Goal: Information Seeking & Learning: Learn about a topic

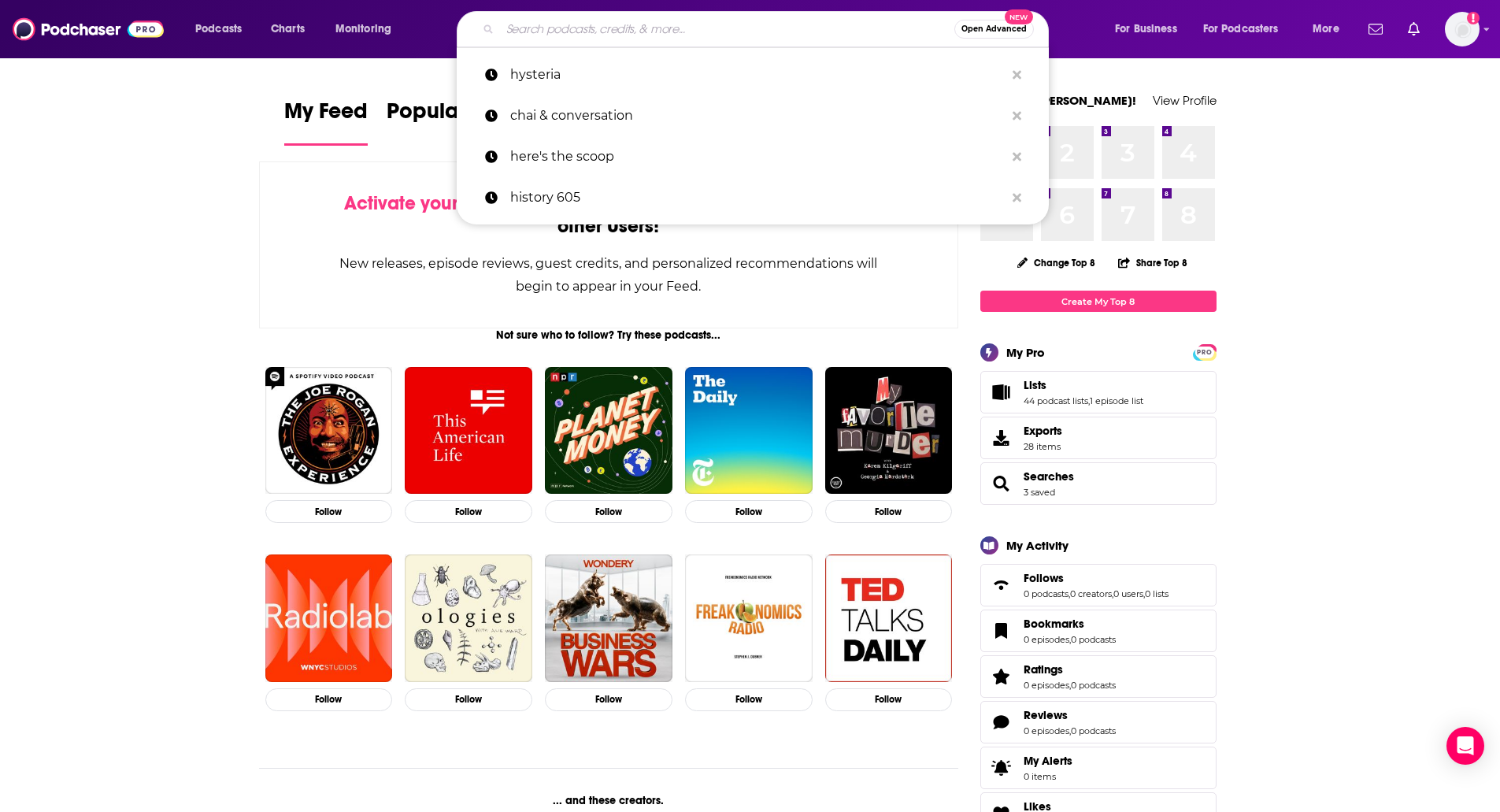
click at [671, 26] on input "Search podcasts, credits, & more..." at bounding box center [727, 29] width 455 height 25
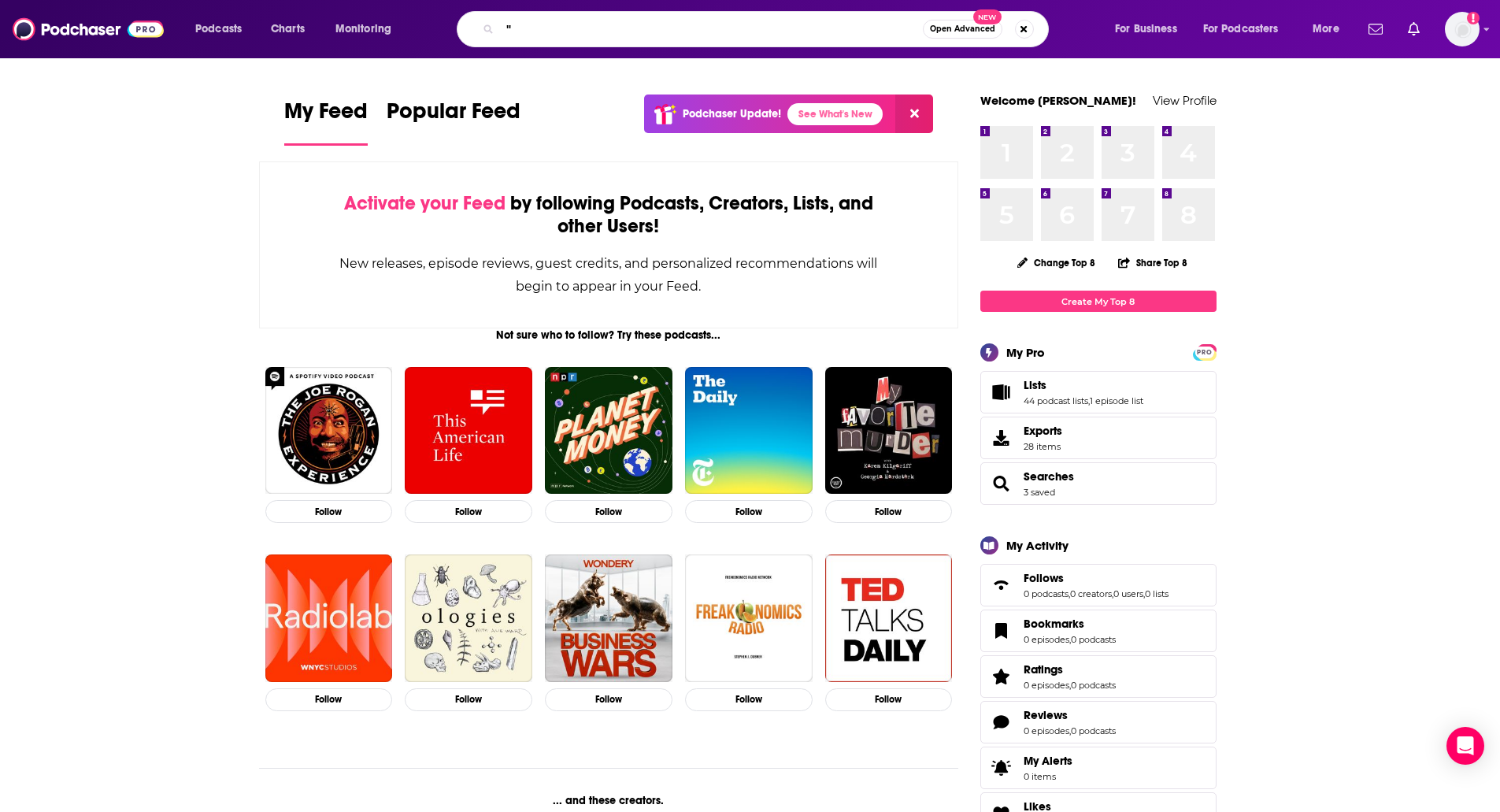
paste input "oll [DEMOGRAPHIC_DATA] Role Play"
type input ""roll [DEMOGRAPHIC_DATA] Role Play""
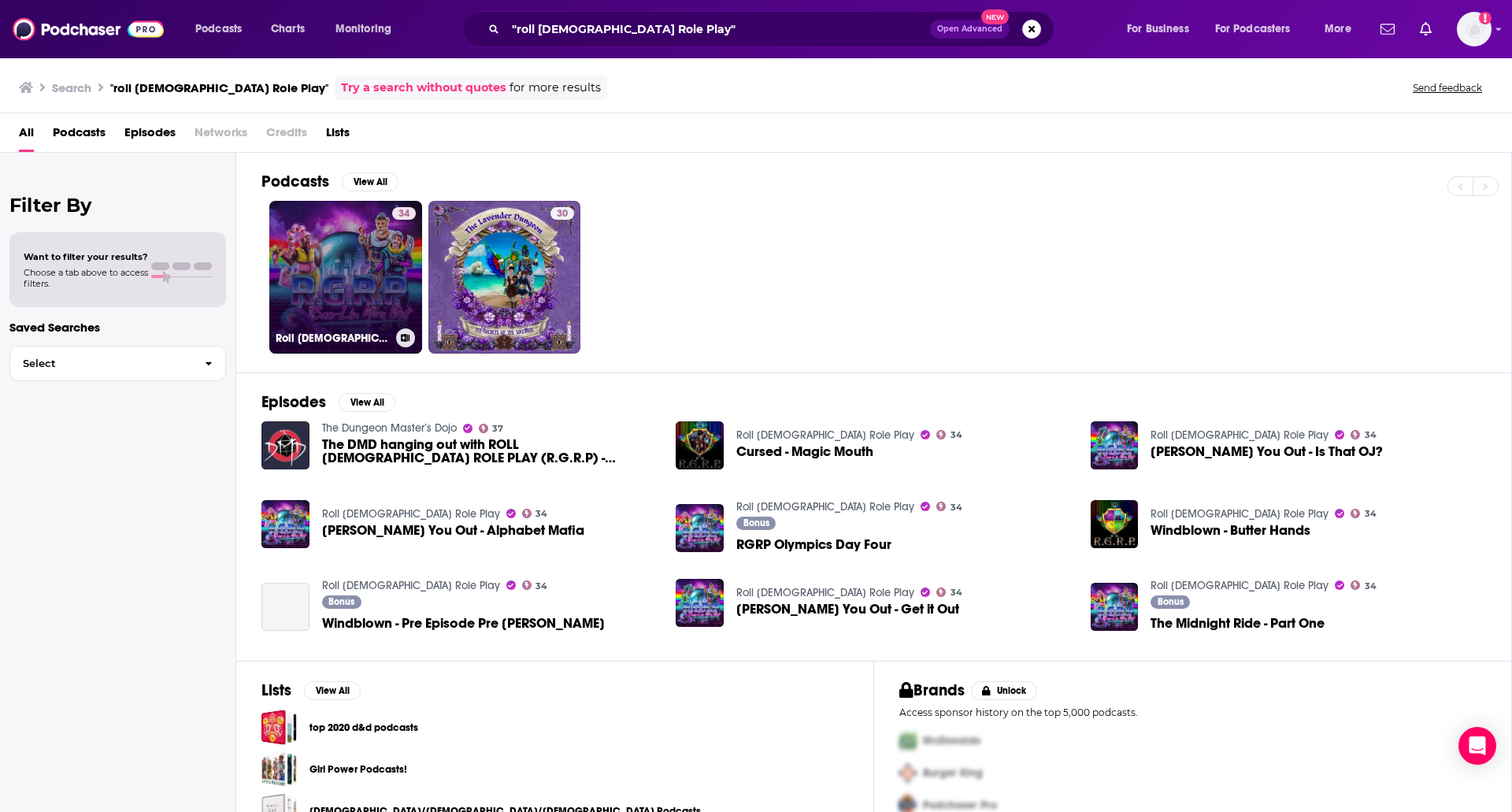
click at [361, 256] on link "34 Roll [DEMOGRAPHIC_DATA] Role Play" at bounding box center [345, 277] width 153 height 153
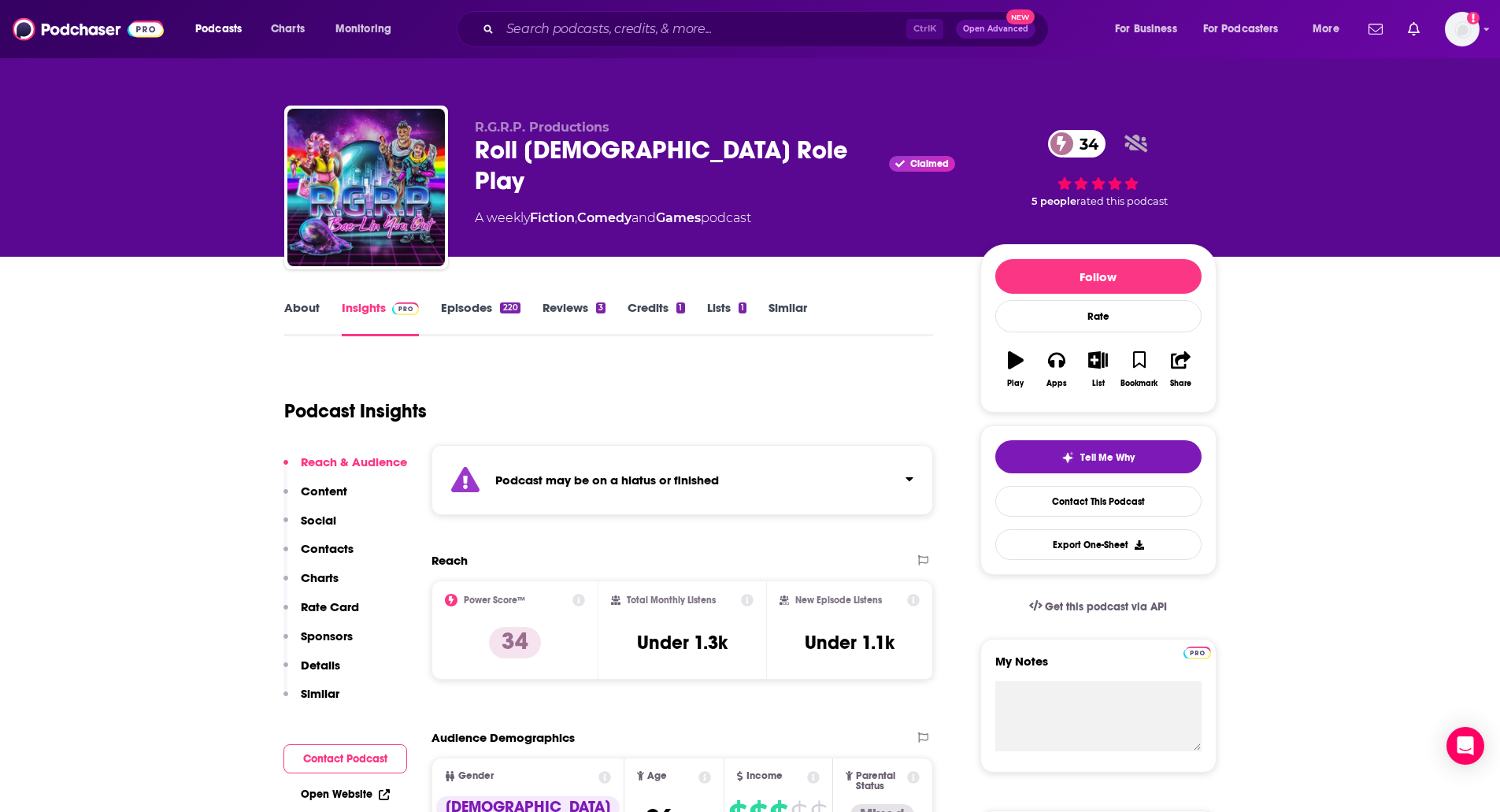
click at [488, 318] on link "Episodes 220" at bounding box center [480, 318] width 79 height 36
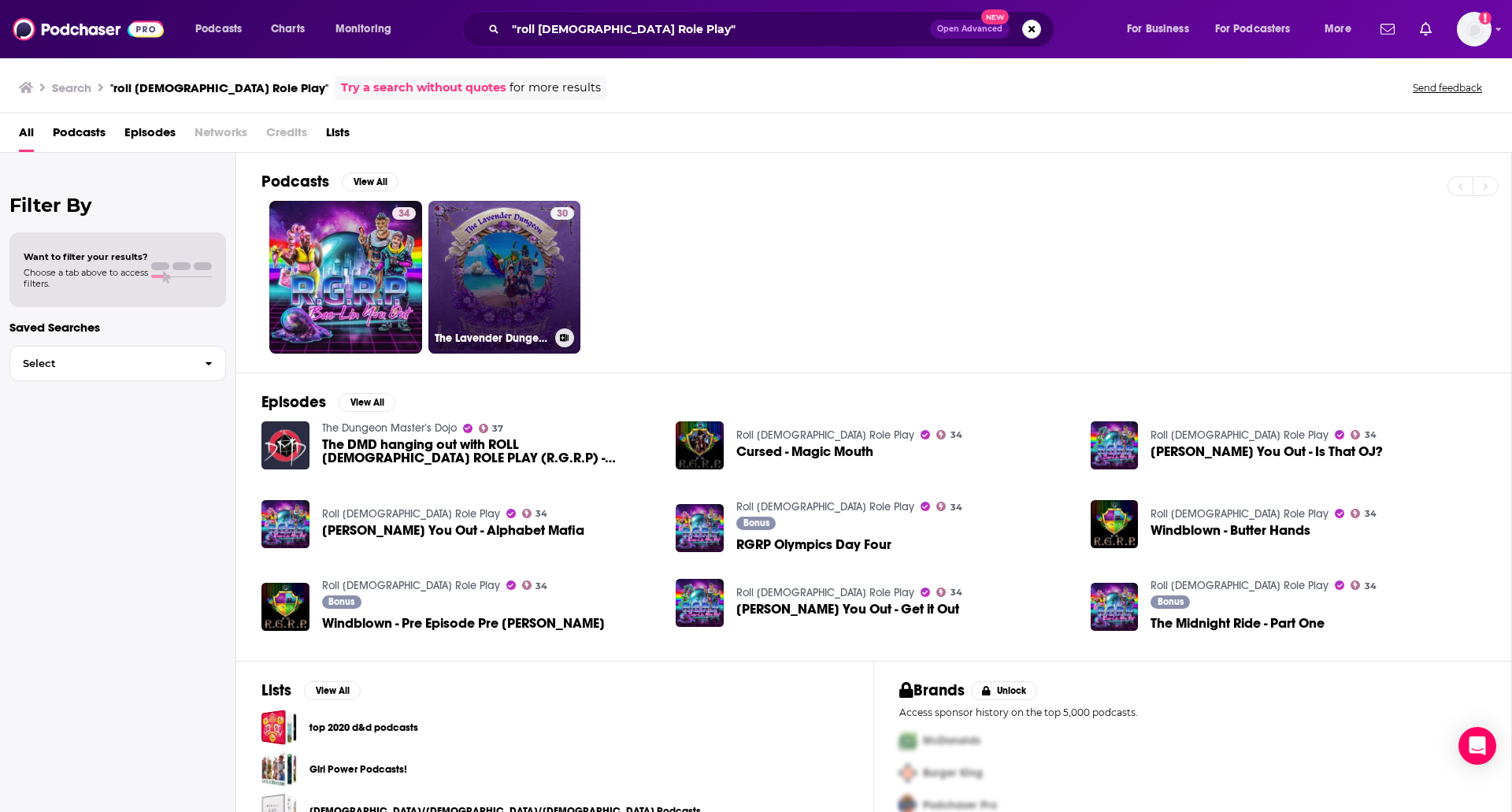
click at [511, 263] on link "30 The Lavender Dungeon" at bounding box center [505, 277] width 153 height 153
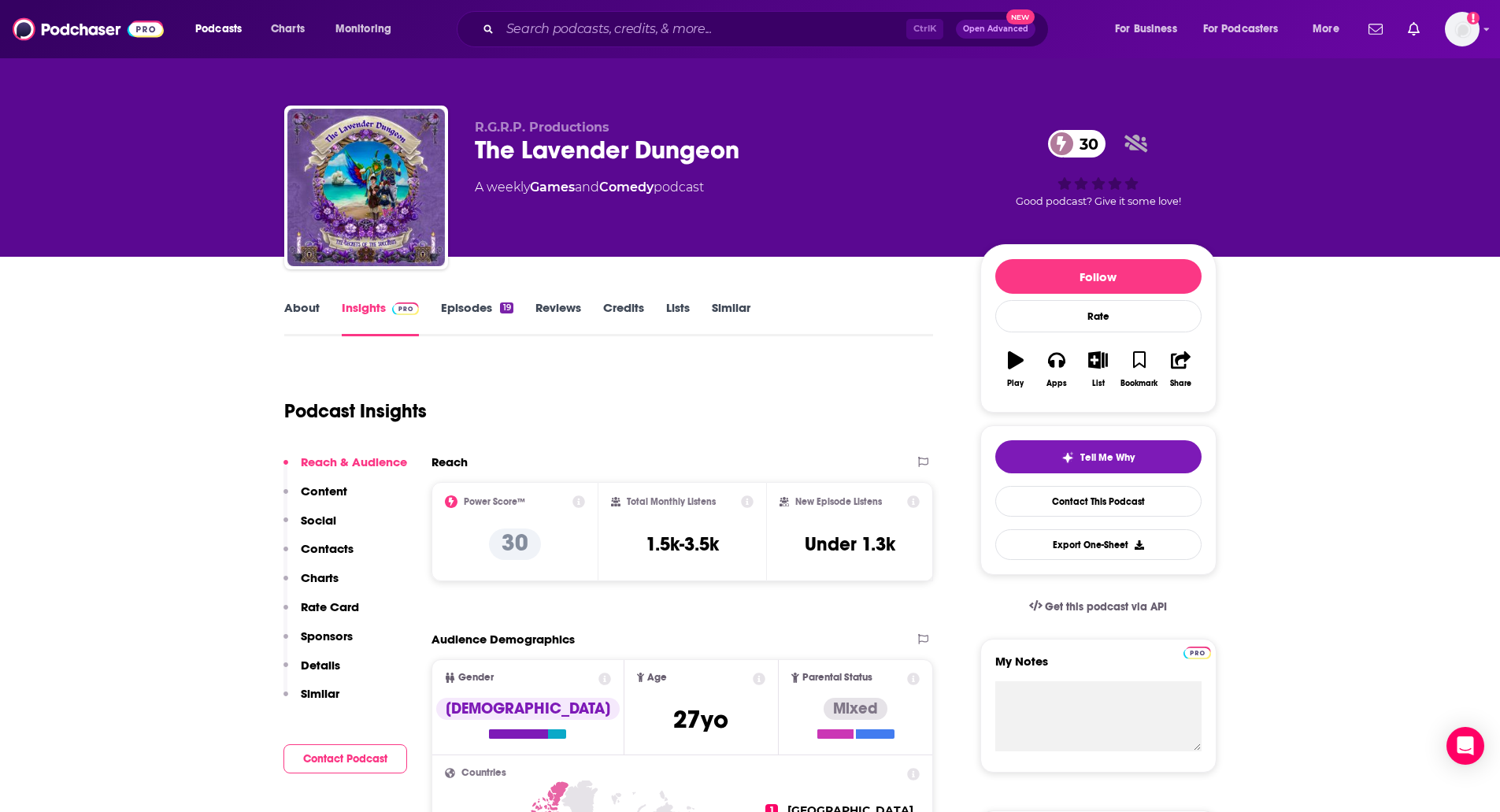
click at [468, 306] on link "Episodes 19" at bounding box center [476, 318] width 72 height 36
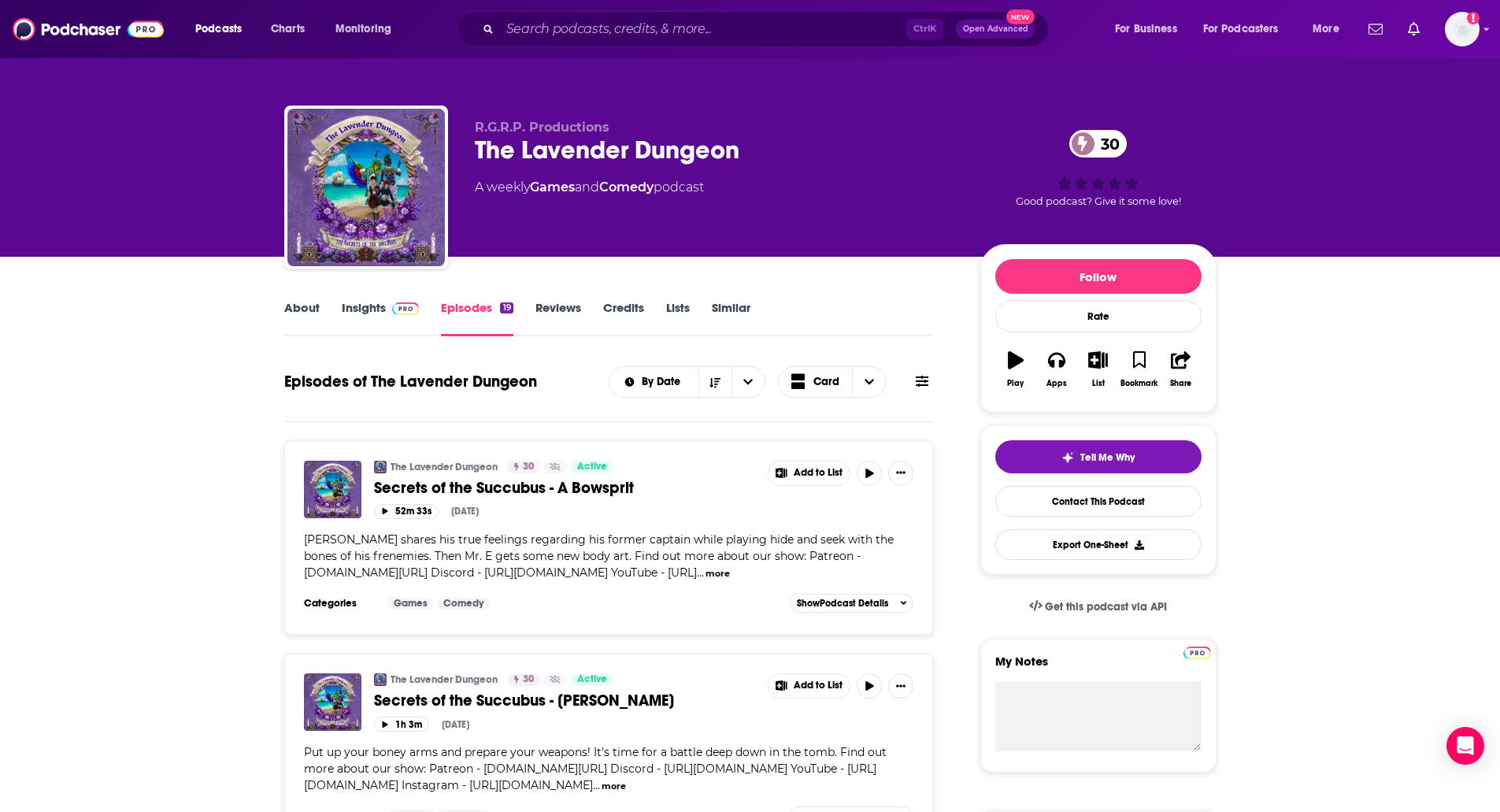
click at [392, 307] on img at bounding box center [406, 309] width 28 height 13
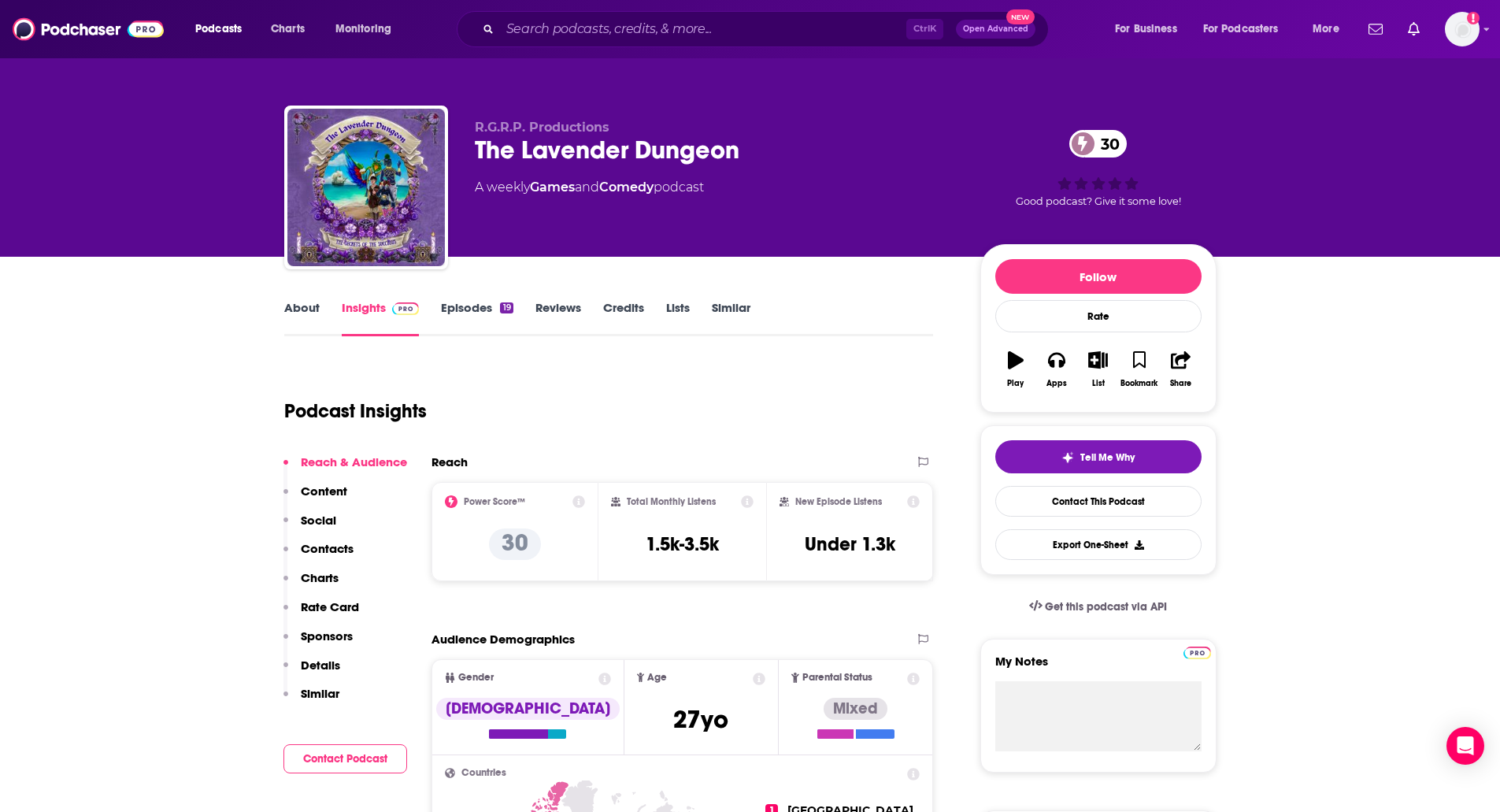
click at [320, 545] on p "Contacts" at bounding box center [327, 548] width 53 height 15
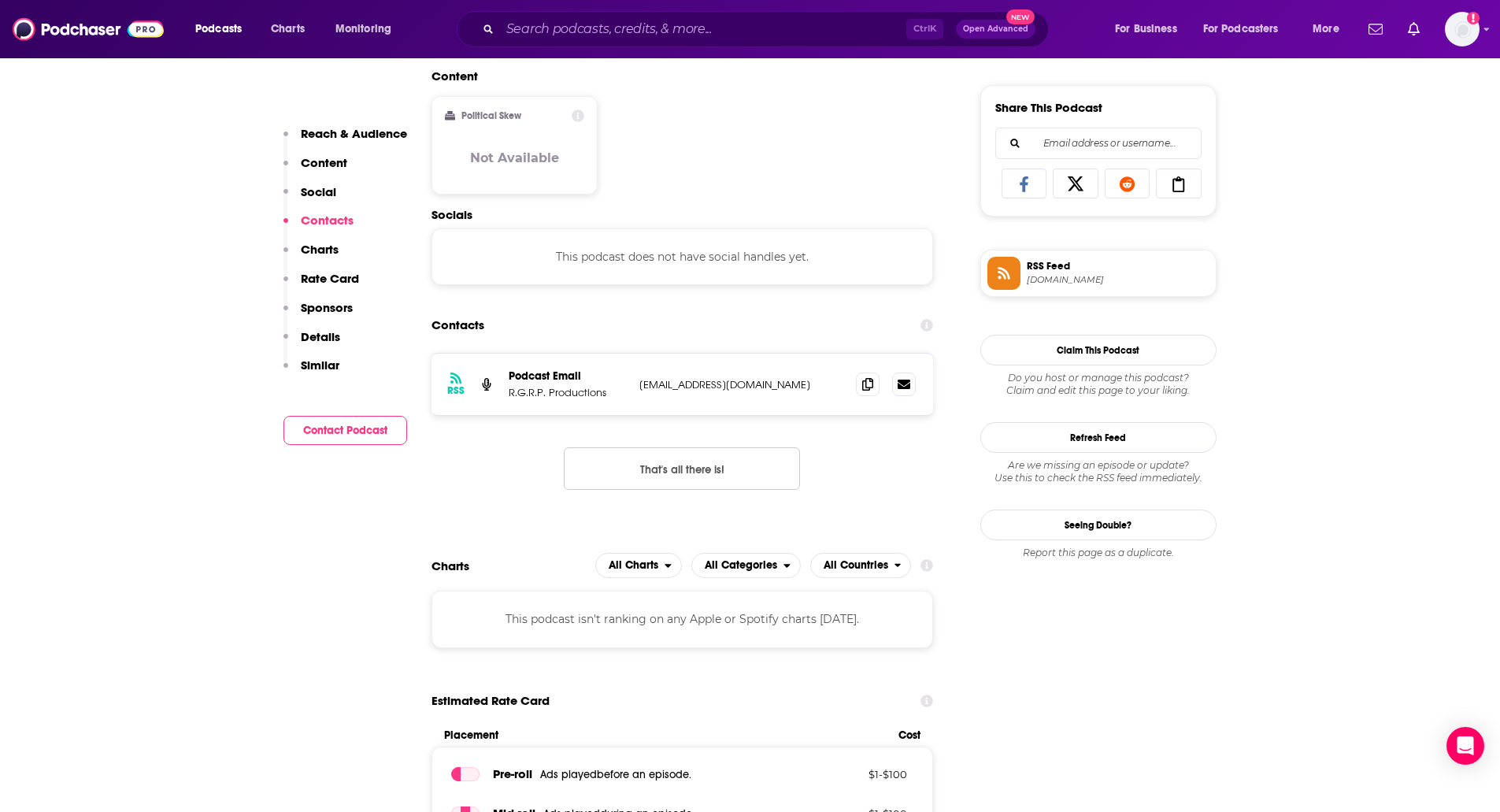
scroll to position [1052, 0]
